Goal: Download file/media

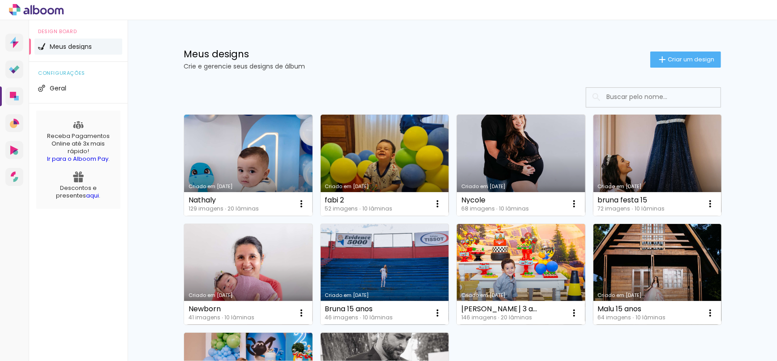
click at [442, 71] on div "Meus designs Crie e gerencie seus designs de álbum Criar um design" at bounding box center [452, 49] width 582 height 58
drag, startPoint x: 770, startPoint y: 134, endPoint x: 774, endPoint y: 150, distance: 16.1
click at [774, 150] on div "Prosite Website + Landing pages Proof Sistema de seleção e venda de fotos Desig…" at bounding box center [388, 190] width 777 height 341
click at [536, 148] on link "Criado em [DATE]" at bounding box center [521, 165] width 129 height 101
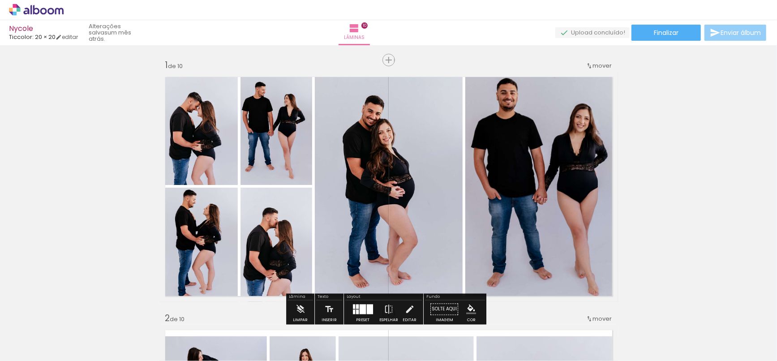
click at [727, 34] on span "Enviar álbum" at bounding box center [741, 33] width 40 height 6
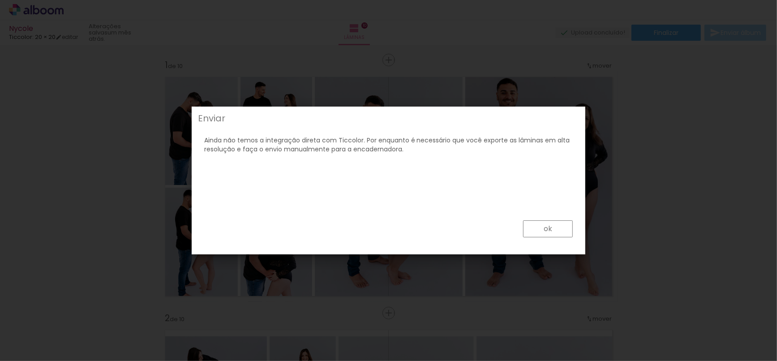
click at [544, 233] on paper-button "ok" at bounding box center [548, 228] width 50 height 17
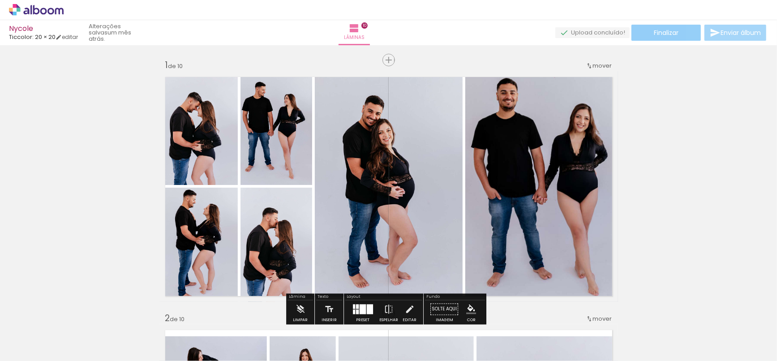
click at [658, 34] on span "Finalizar" at bounding box center [666, 33] width 25 height 6
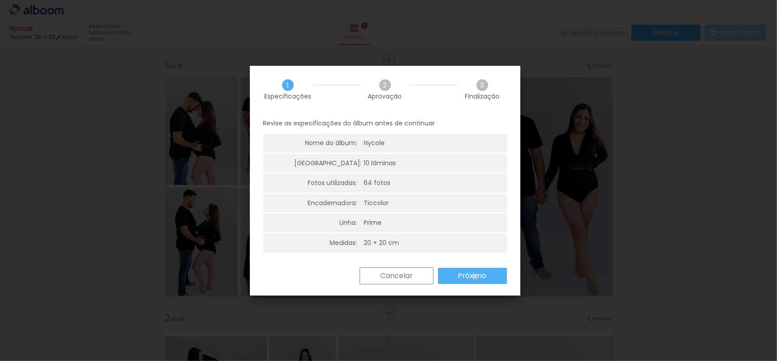
click at [0, 0] on slot "Próximo" at bounding box center [0, 0] width 0 height 0
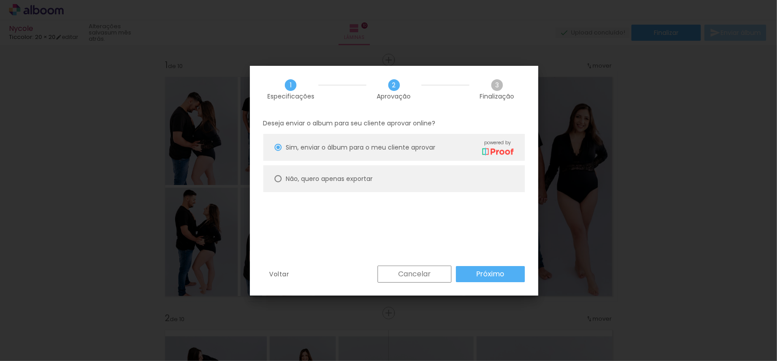
click at [0, 0] on slot "Não, quero apenas exportar" at bounding box center [0, 0] width 0 height 0
type paper-radio-button "on"
click at [0, 0] on slot "Próximo" at bounding box center [0, 0] width 0 height 0
type input "Alta, 300 DPI"
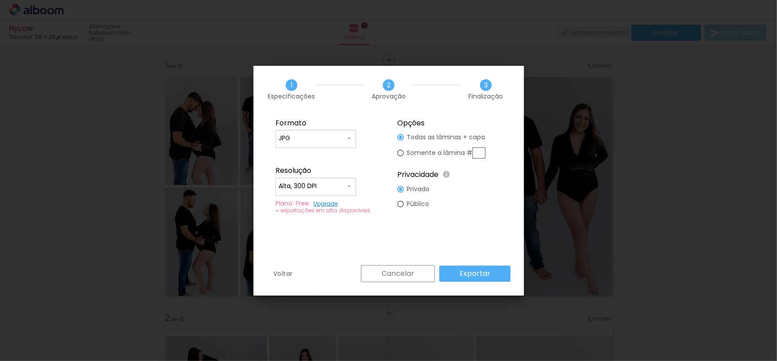
click at [0, 0] on slot "Exportar" at bounding box center [0, 0] width 0 height 0
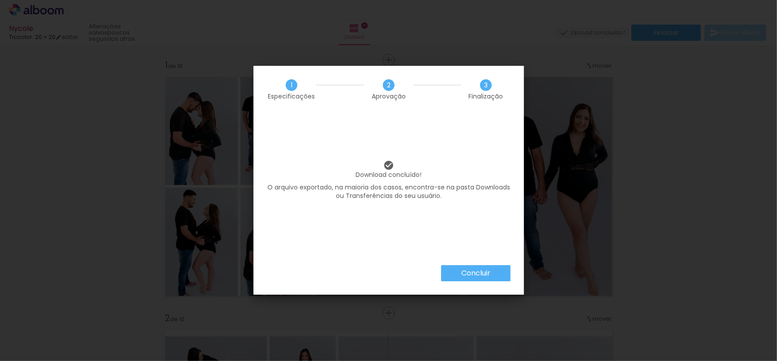
click at [0, 0] on slot "Concluir" at bounding box center [0, 0] width 0 height 0
